Goal: Information Seeking & Learning: Find specific fact

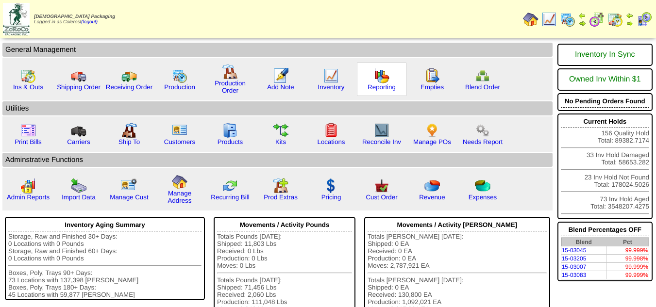
click at [378, 76] on img at bounding box center [382, 76] width 16 height 16
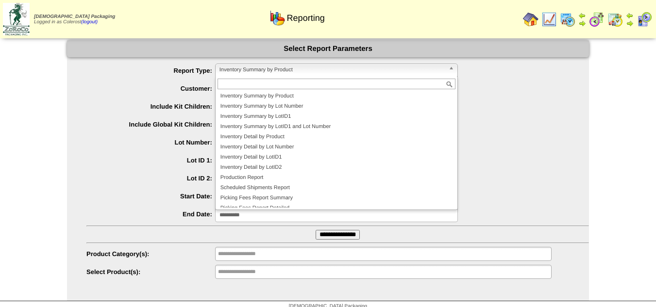
click at [243, 214] on li "Shipping Invoice Report" at bounding box center [337, 219] width 238 height 10
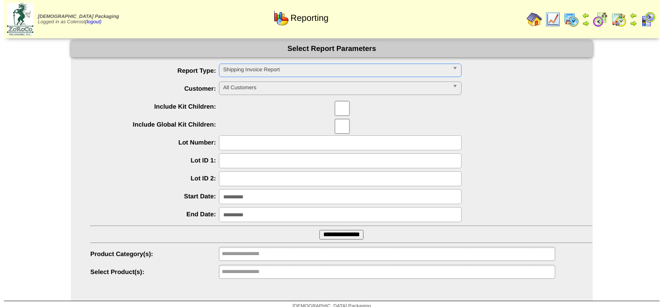
scroll to position [26, 0]
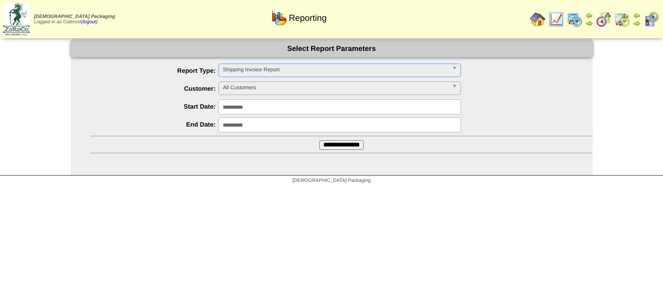
click at [245, 86] on span "All Customers" at bounding box center [335, 88] width 225 height 12
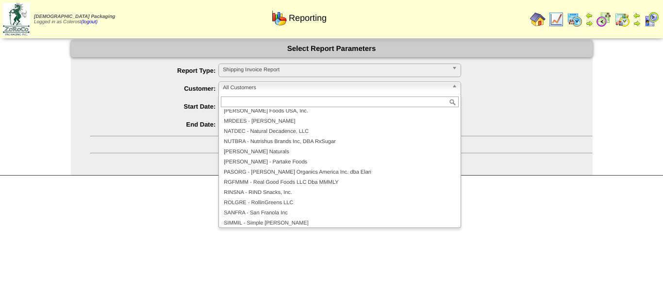
scroll to position [194, 0]
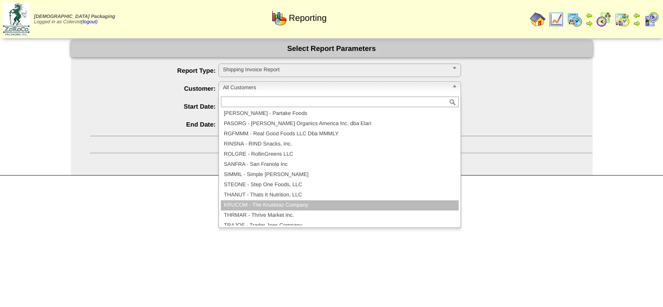
click at [255, 207] on li "KRUCOM - The Krusteaz Company" at bounding box center [340, 206] width 238 height 10
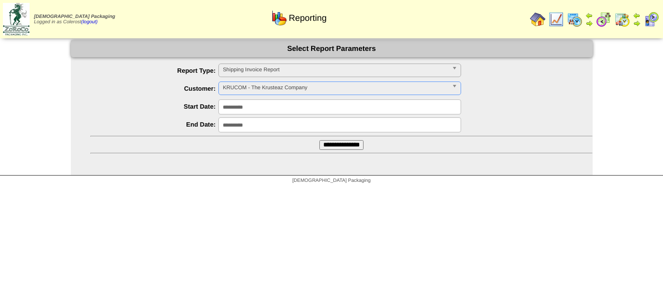
click at [319, 145] on input "**********" at bounding box center [341, 145] width 44 height 10
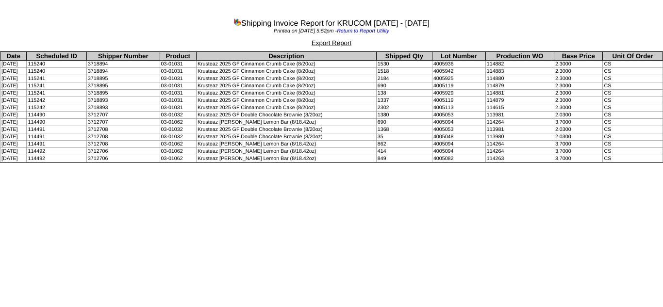
click at [3, 97] on td "[DATE]" at bounding box center [13, 100] width 26 height 7
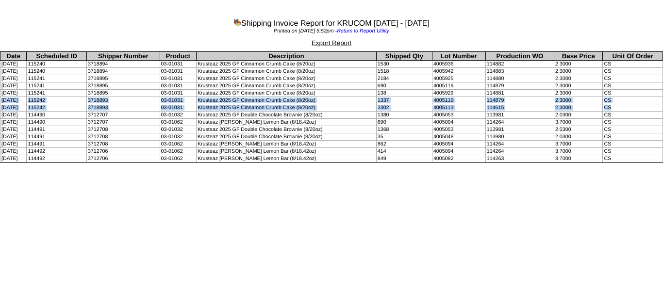
drag, startPoint x: 1, startPoint y: 100, endPoint x: 627, endPoint y: 106, distance: 625.8
click at [627, 106] on tbody "Date Scheduled ID Shipper Number Product Description Shipped Qty Lot Number Pro…" at bounding box center [331, 107] width 663 height 111
click at [255, 106] on td "Krusteaz 2025 GF Cinnamon Crumb Cake (8/20oz)" at bounding box center [286, 107] width 180 height 7
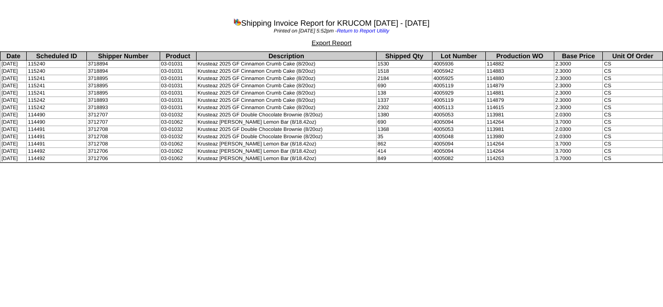
drag, startPoint x: 324, startPoint y: 99, endPoint x: 265, endPoint y: 95, distance: 58.8
click at [265, 95] on tbody "Date Scheduled ID Shipper Number Product Description Shipped Qty Lot Number Pro…" at bounding box center [331, 107] width 663 height 111
click at [334, 98] on td "Krusteaz 2025 GF Cinnamon Crumb Cake (8/20oz)" at bounding box center [286, 100] width 180 height 7
drag, startPoint x: 328, startPoint y: 100, endPoint x: 276, endPoint y: 111, distance: 53.0
click at [203, 98] on tr "08/11/2025 115242 3718893 03-01031 Krusteaz 2025 GF Cinnamon Crumb Cake (8/20oz…" at bounding box center [331, 100] width 663 height 7
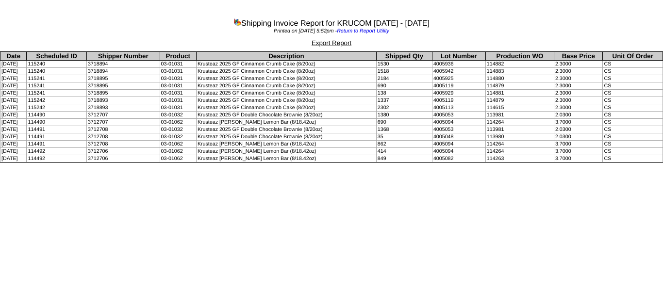
copy tr "Krusteaz 2025 GF Cinnamon Crumb Cake (8/20oz)"
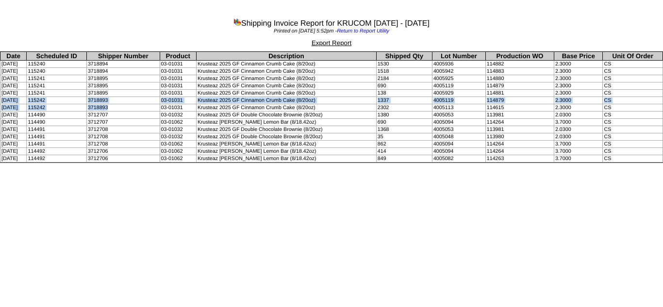
drag, startPoint x: 45, startPoint y: 103, endPoint x: 135, endPoint y: 105, distance: 90.3
click at [147, 106] on tbody "Date Scheduled ID Shipper Number Product Description Shipped Qty Lot Number Pro…" at bounding box center [331, 107] width 663 height 111
click at [107, 105] on td "3718893" at bounding box center [122, 107] width 73 height 7
drag, startPoint x: 0, startPoint y: 100, endPoint x: 621, endPoint y: 108, distance: 621.0
click at [621, 108] on tbody "Date Scheduled ID Shipper Number Product Description Shipped Qty Lot Number Pro…" at bounding box center [331, 107] width 663 height 111
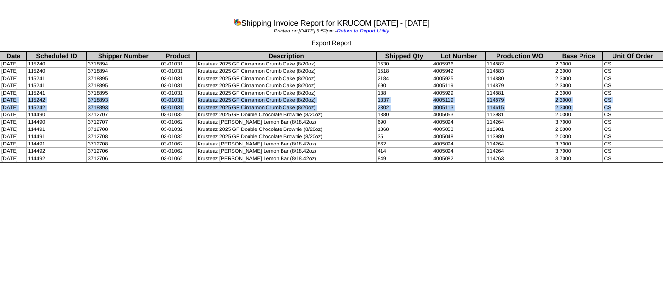
drag, startPoint x: 23, startPoint y: 80, endPoint x: 9, endPoint y: 79, distance: 13.6
click at [23, 80] on td "08/12/2025" at bounding box center [13, 78] width 26 height 7
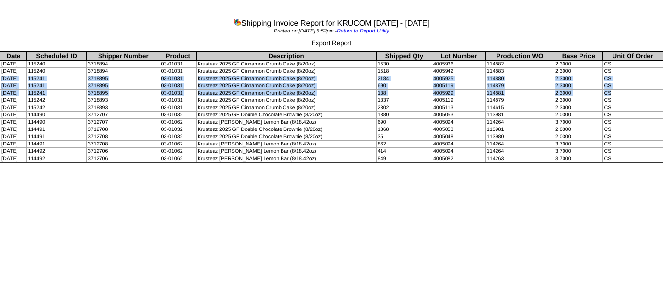
drag, startPoint x: 1, startPoint y: 79, endPoint x: 618, endPoint y: 92, distance: 616.7
click at [618, 92] on tbody "Date Scheduled ID Shipper Number Product Description Shipped Qty Lot Number Pro…" at bounding box center [331, 107] width 663 height 111
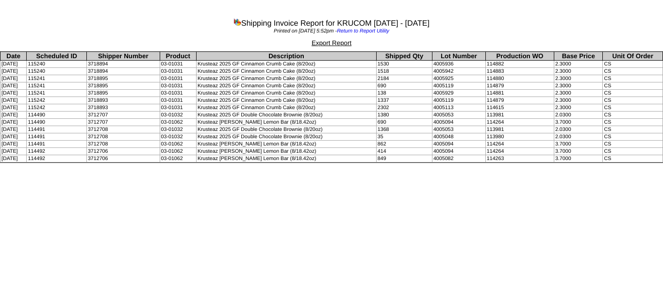
click at [320, 61] on td "Krusteaz 2025 GF Cinnamon Crumb Cake (8/20oz)" at bounding box center [286, 64] width 180 height 7
click at [119, 87] on td "3718895" at bounding box center [122, 86] width 73 height 7
